Goal: Information Seeking & Learning: Learn about a topic

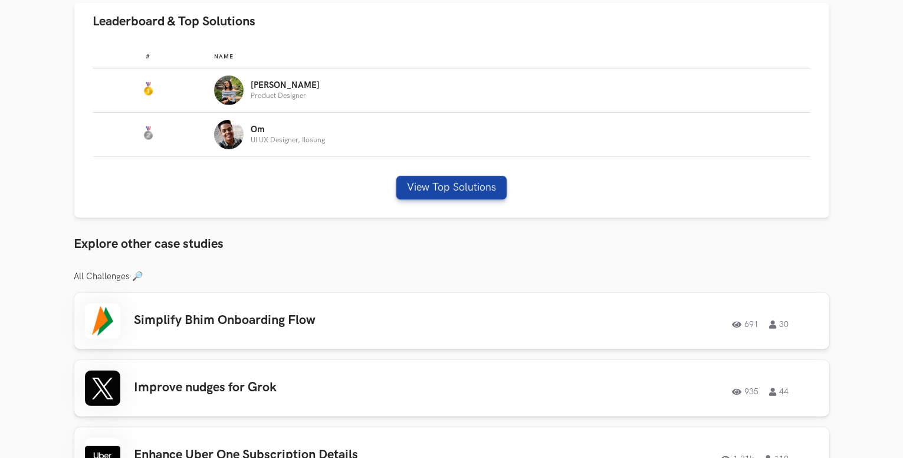
scroll to position [498, 0]
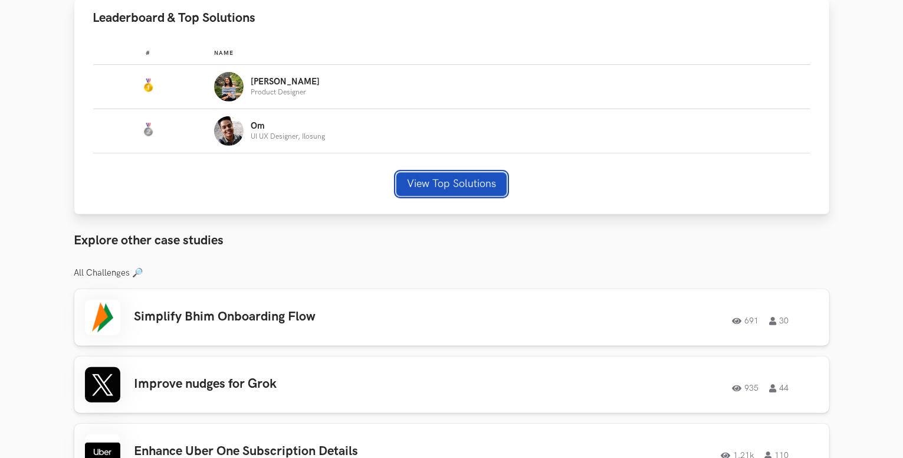
click at [456, 175] on button "View Top Solutions" at bounding box center [451, 184] width 110 height 24
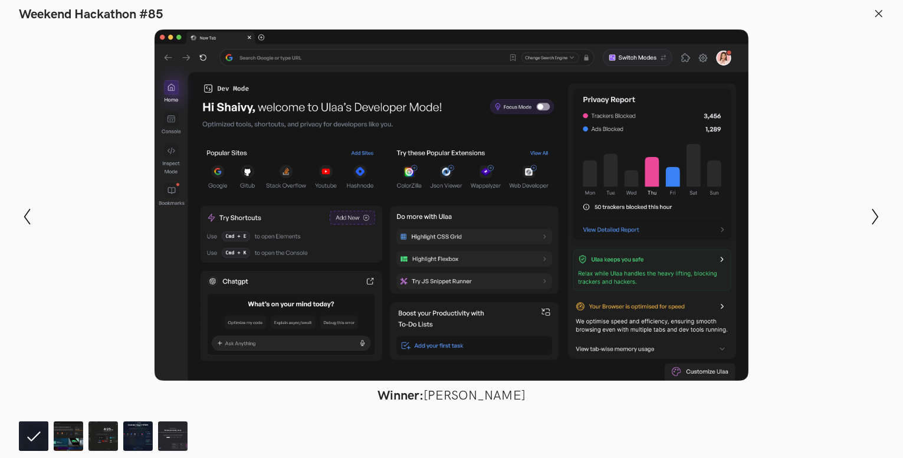
scroll to position [499, 0]
click at [874, 6] on header "Weekend Hackathon #85" at bounding box center [451, 11] width 903 height 22
click at [875, 8] on icon at bounding box center [879, 13] width 11 height 11
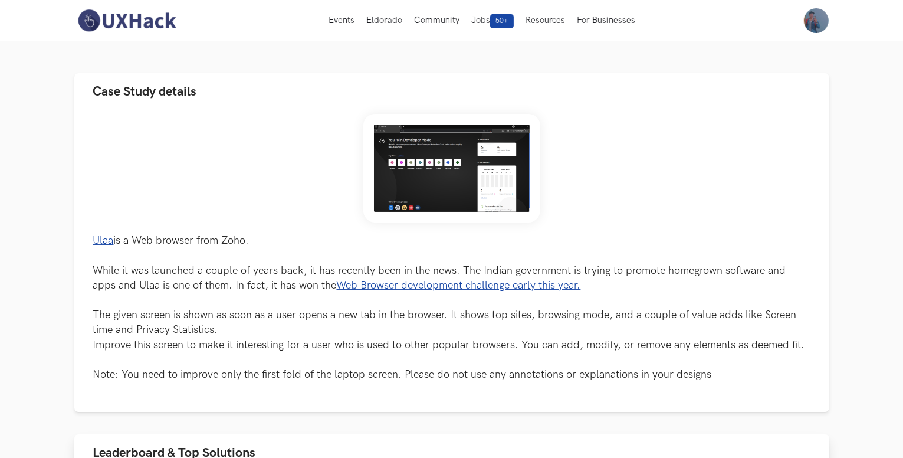
scroll to position [0, 0]
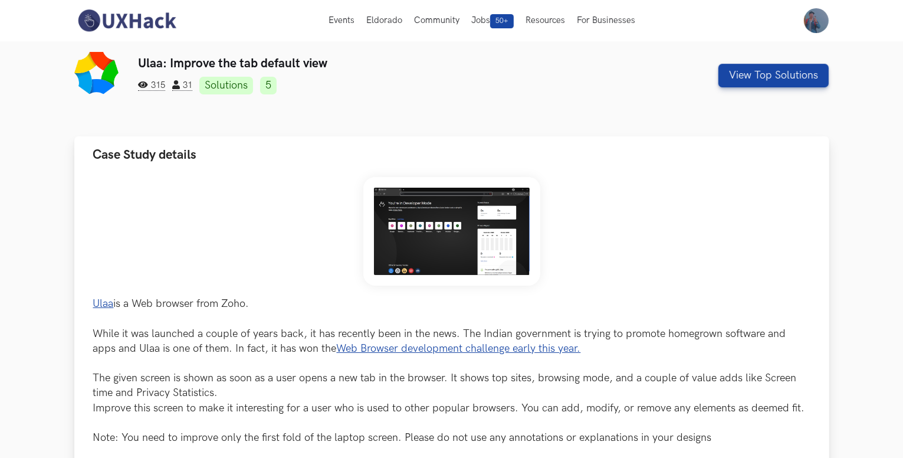
click at [465, 239] on img at bounding box center [451, 231] width 177 height 109
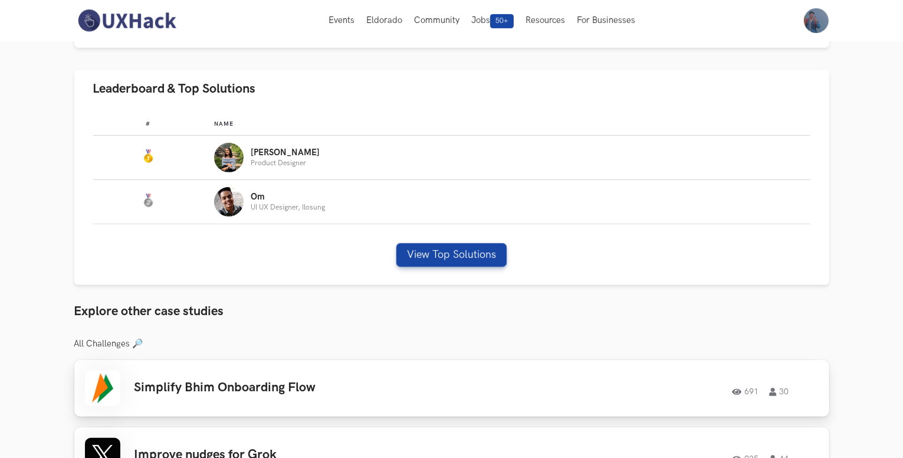
scroll to position [426, 0]
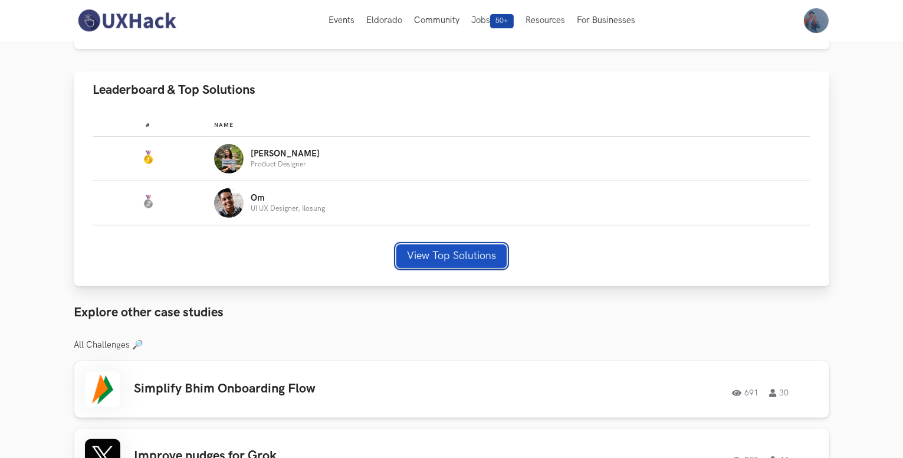
click at [445, 248] on button "View Top Solutions" at bounding box center [451, 256] width 110 height 24
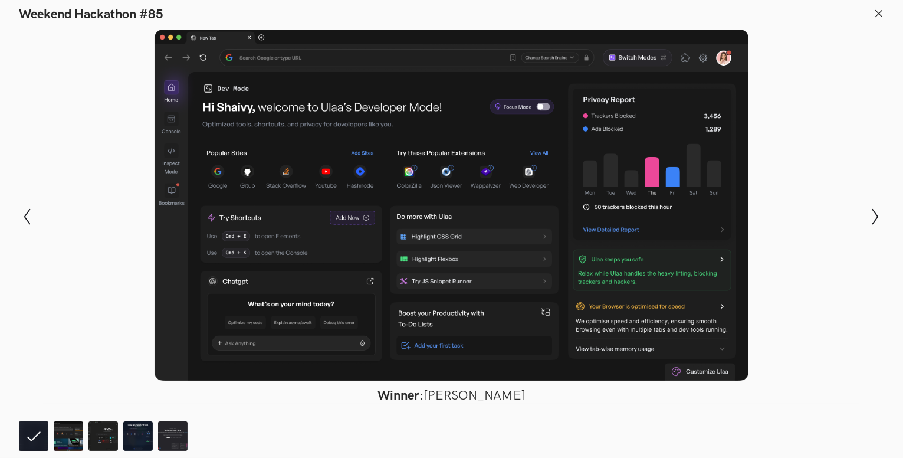
click at [861, 221] on div "Modal Gallery Slideshow Winner: [PERSON_NAME] Runner-up: [PERSON_NAME] Honorabl…" at bounding box center [451, 216] width 903 height 388
click at [868, 220] on icon "Show next slide" at bounding box center [875, 216] width 17 height 17
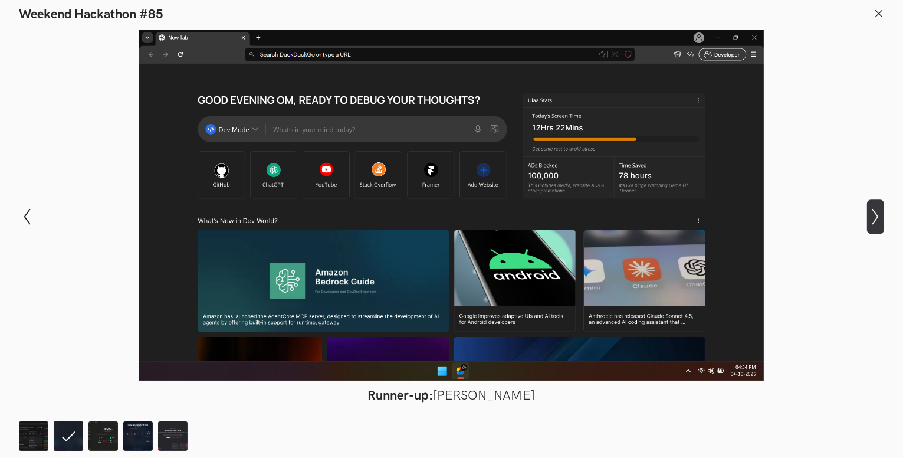
click at [868, 220] on icon "Show next slide" at bounding box center [875, 216] width 17 height 17
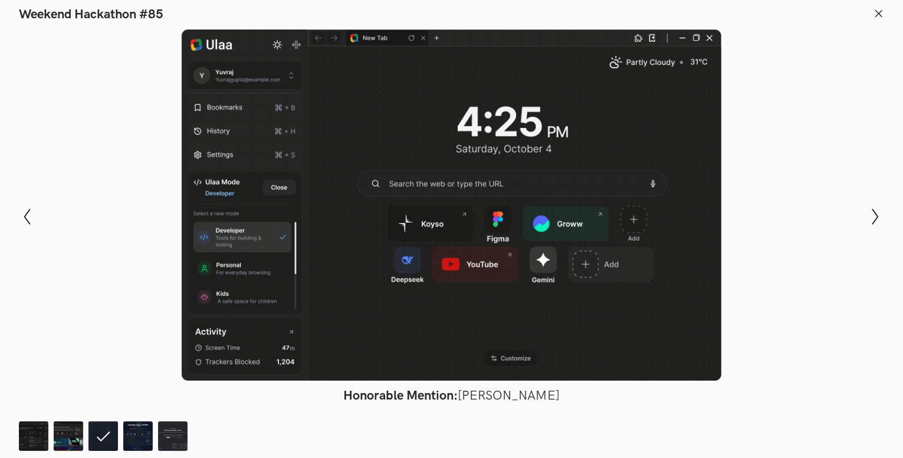
click at [24, 237] on div "Modal Gallery Slideshow Winner: [PERSON_NAME] Runner-up: [PERSON_NAME] Honorabl…" at bounding box center [451, 216] width 903 height 388
click at [28, 218] on icon "Show previous slide" at bounding box center [27, 216] width 17 height 17
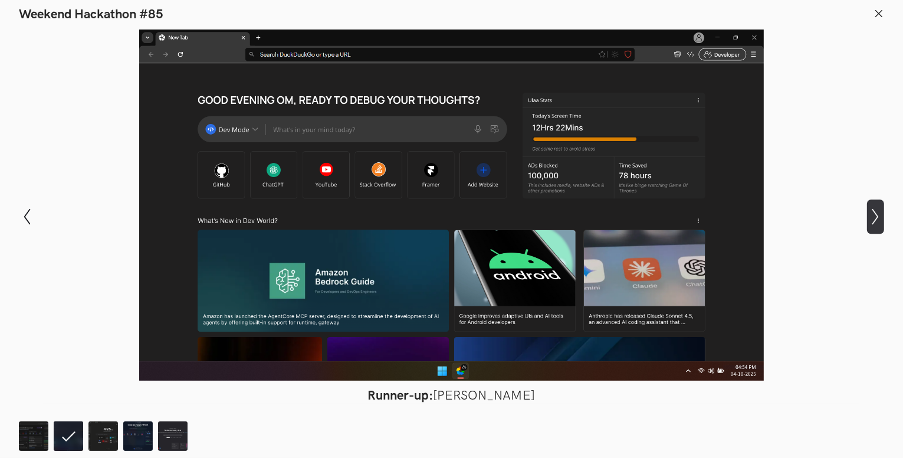
click at [872, 221] on icon "Show next slide" at bounding box center [875, 216] width 17 height 17
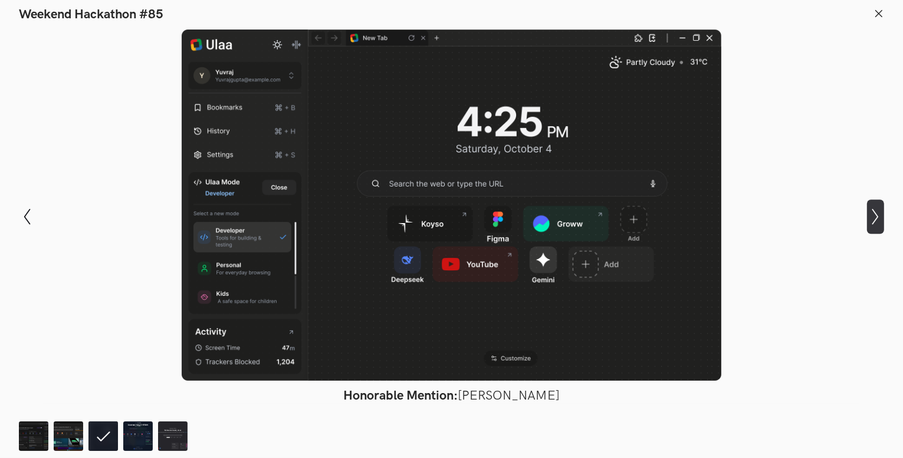
click at [879, 222] on icon "Show next slide" at bounding box center [875, 216] width 17 height 17
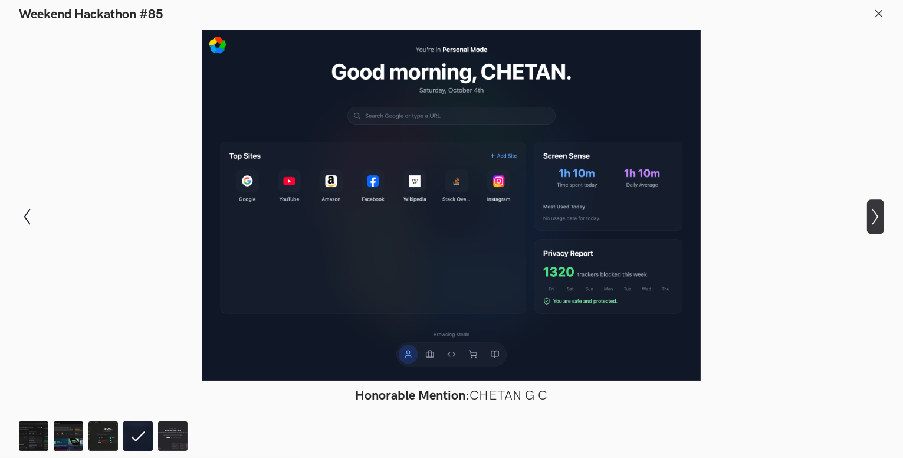
click at [879, 222] on icon "Show next slide" at bounding box center [875, 216] width 17 height 17
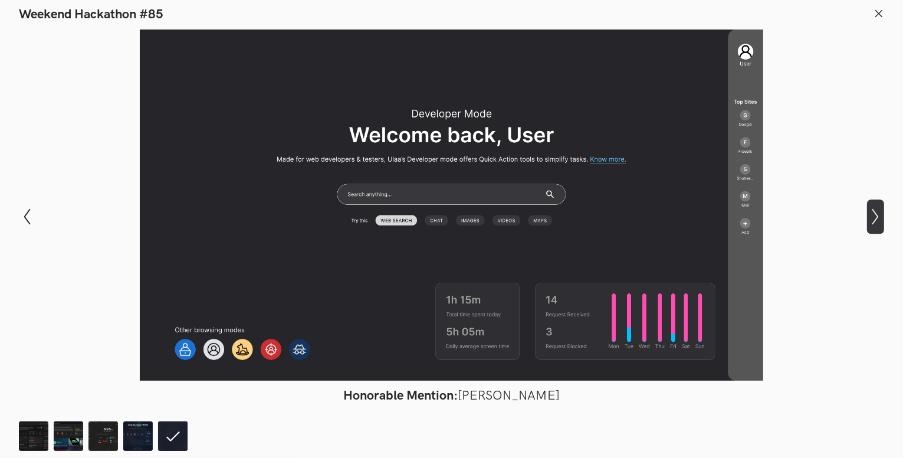
click at [879, 222] on icon "Show next slide" at bounding box center [875, 216] width 17 height 17
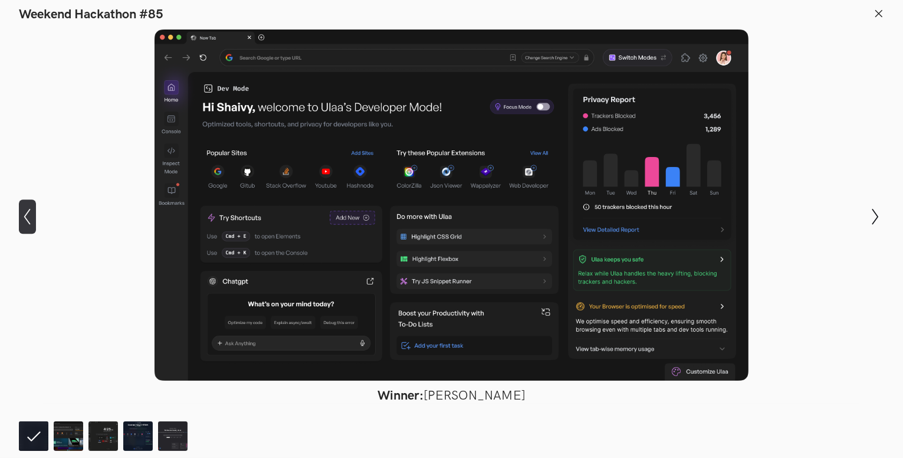
click at [24, 207] on button "Show previous slide" at bounding box center [27, 216] width 17 height 34
